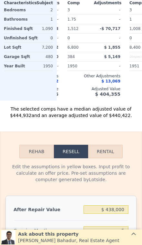
scroll to position [686, 0]
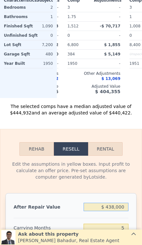
click at [120, 210] on input "$ 438,000" at bounding box center [105, 207] width 45 height 8
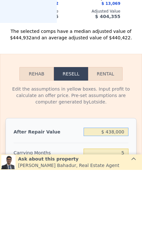
type input "$ 43,800"
type input "$ 9,028"
type input "$ 4,380"
type input "-$ 27,594"
type input "$ 438"
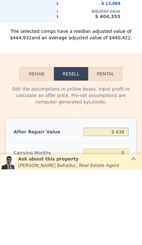
type input "-$ 31,255"
type input "$ 43"
type input "-$ 31,622"
type input "$ 4"
type input "-$ 31,658"
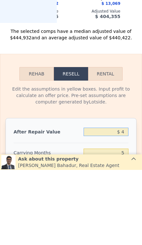
type input "$ 45"
type input "-$ 31,620"
type input "$ 450"
type input "-$ 31,243"
type input "$ 4,500"
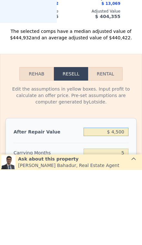
type input "-$ 27,483"
type input "$ 45,000"
type input "$ 10,143"
type input "$ 450,000"
type input "$ 386,389"
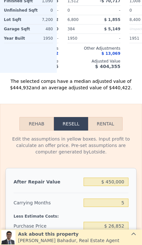
scroll to position [711, 0]
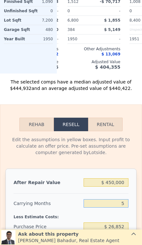
click at [126, 202] on input "5" at bounding box center [105, 203] width 45 height 8
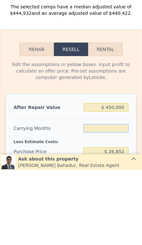
type input "3"
type input "$ 387,966"
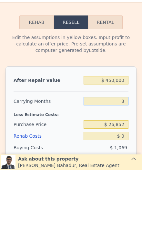
scroll to position [740, 0]
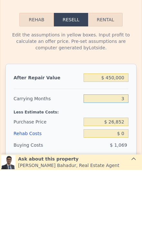
type input "3"
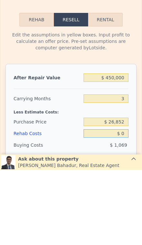
click at [124, 204] on input "$ 0" at bounding box center [105, 208] width 45 height 8
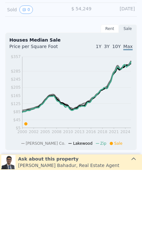
type input "$ 0"
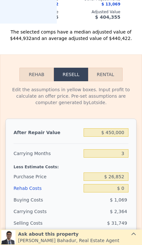
scroll to position [799, 0]
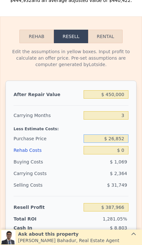
click at [120, 142] on input "$ 26,852" at bounding box center [105, 138] width 45 height 8
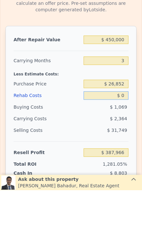
click at [124, 146] on input "$ 0" at bounding box center [105, 150] width 45 height 8
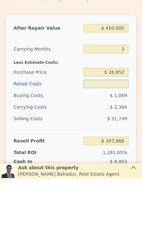
type input "$ 4"
type input "$ 387,962"
type input "$ 40"
type input "$ 387,925"
type input "$ 400"
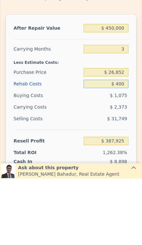
type input "$ 387,551"
type input "$ 4,000"
type input "$ 383,806"
type input "$ 40,000"
type input "$ 346,366"
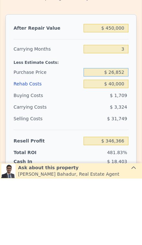
click at [124, 134] on input "$ 26,852" at bounding box center [105, 138] width 45 height 8
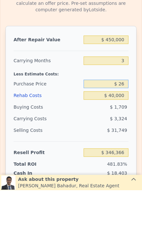
type input "$ 2"
type input "$ 320,000"
type input "$ 40,516"
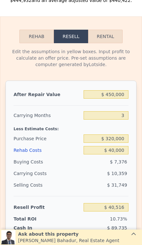
scroll to position [814, 0]
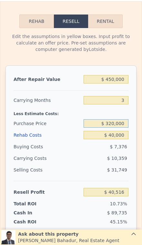
click at [123, 125] on input "$ 320,000" at bounding box center [105, 123] width 45 height 8
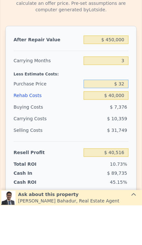
type input "$ 3"
type input "$ 290,000"
type input "$ 71,816"
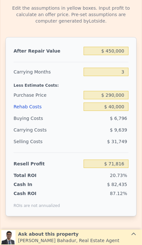
scroll to position [845, 0]
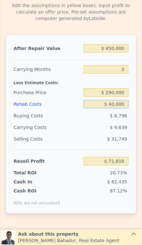
click at [121, 105] on input "$ 40,000" at bounding box center [105, 104] width 45 height 8
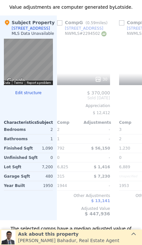
scroll to position [0, 381]
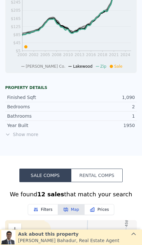
click at [26, 136] on span "Show more" at bounding box center [70, 134] width 131 height 6
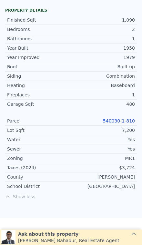
scroll to position [304, 0]
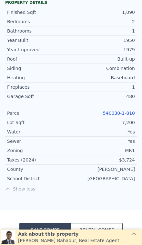
type input "$ 438,000"
type input "5"
type input "$ 0"
type input "$ 375,241"
